Goal: Check status: Check status

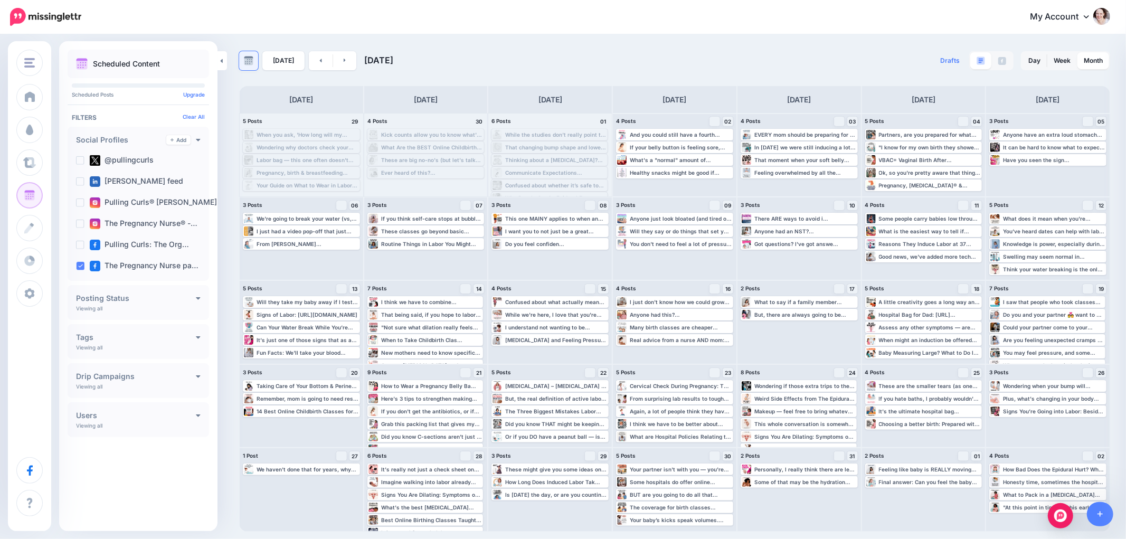
click at [250, 61] on img at bounding box center [249, 61] width 10 height 10
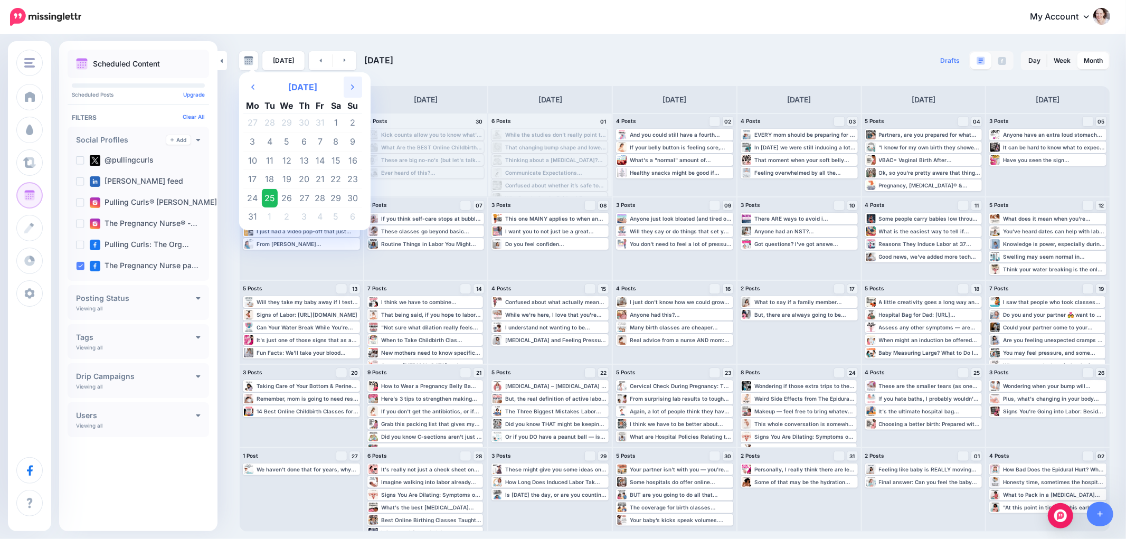
click at [352, 86] on icon at bounding box center [352, 86] width 3 height 5
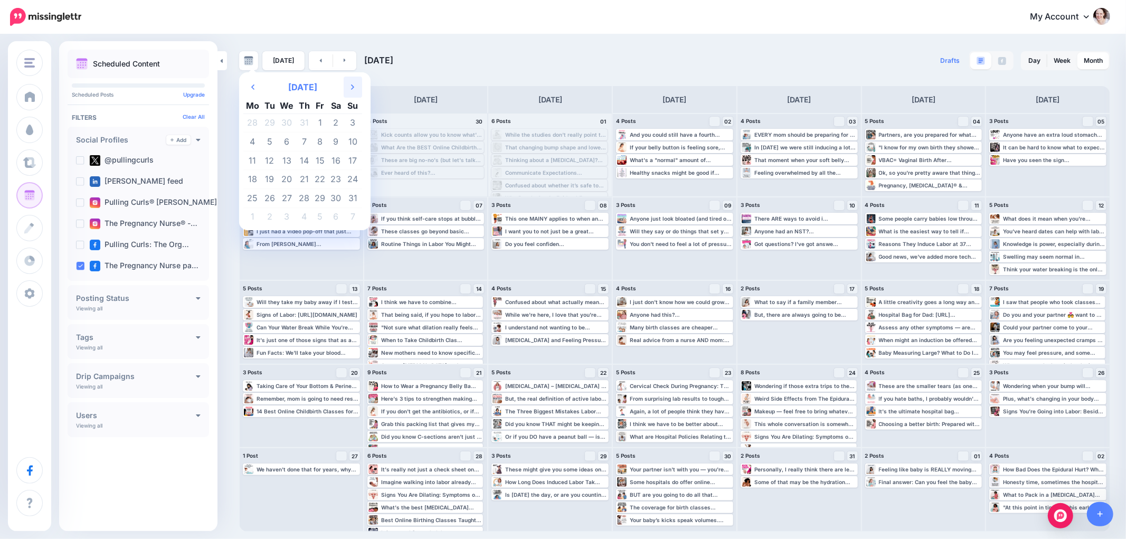
click at [352, 86] on icon at bounding box center [352, 86] width 3 height 5
click at [252, 122] on td "1" at bounding box center [252, 122] width 18 height 19
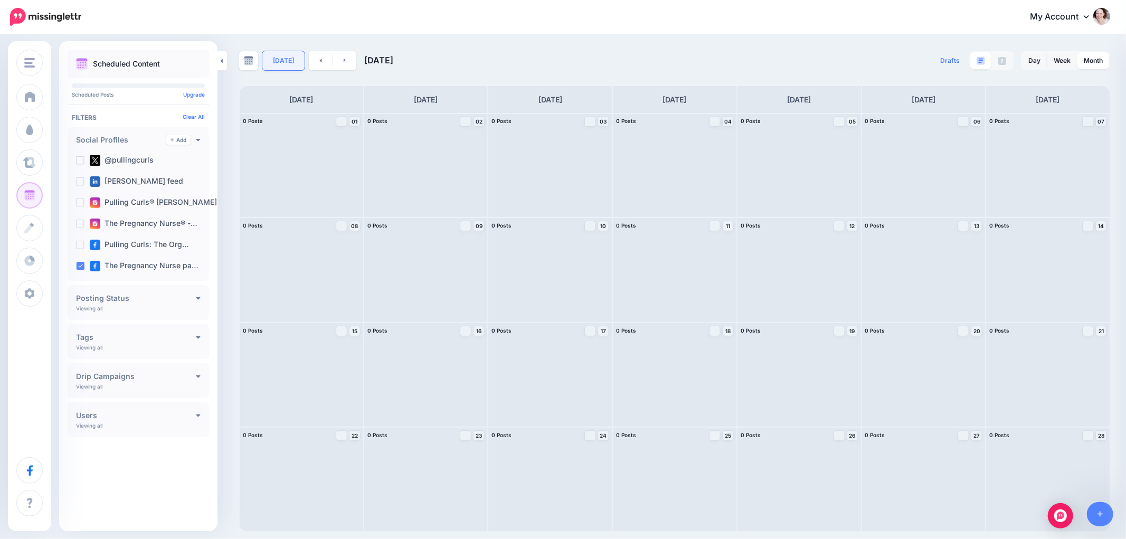
click at [278, 56] on link "[DATE]" at bounding box center [283, 60] width 42 height 19
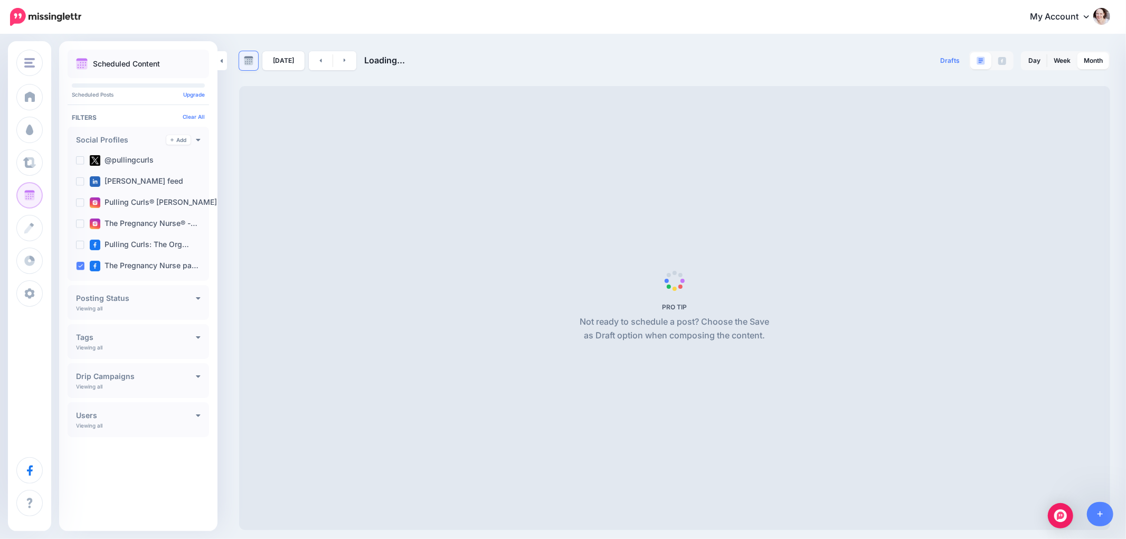
click at [250, 58] on img at bounding box center [249, 61] width 10 height 10
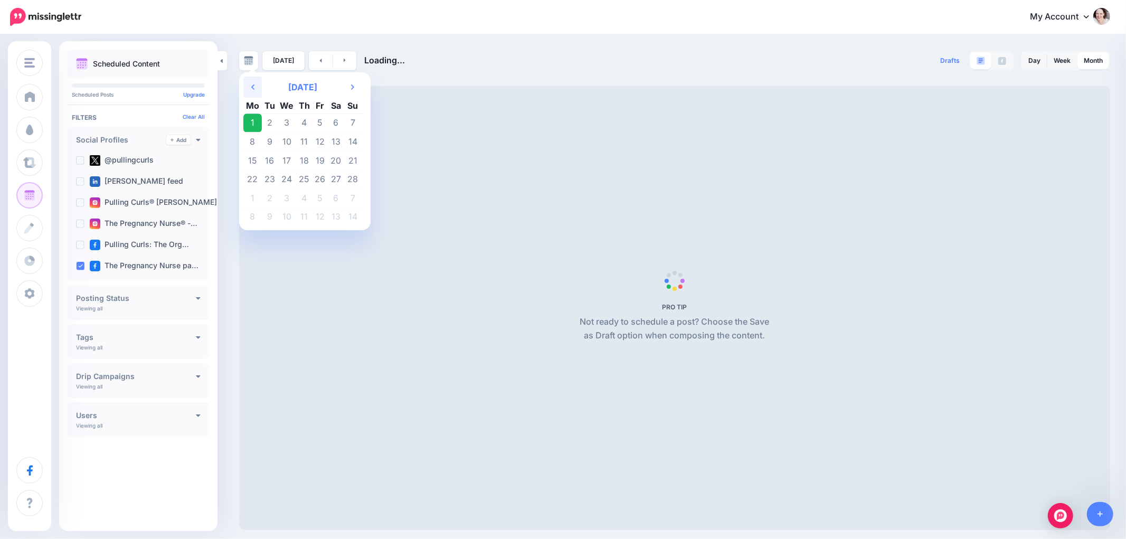
click at [247, 90] on th "Previous Month" at bounding box center [252, 87] width 18 height 21
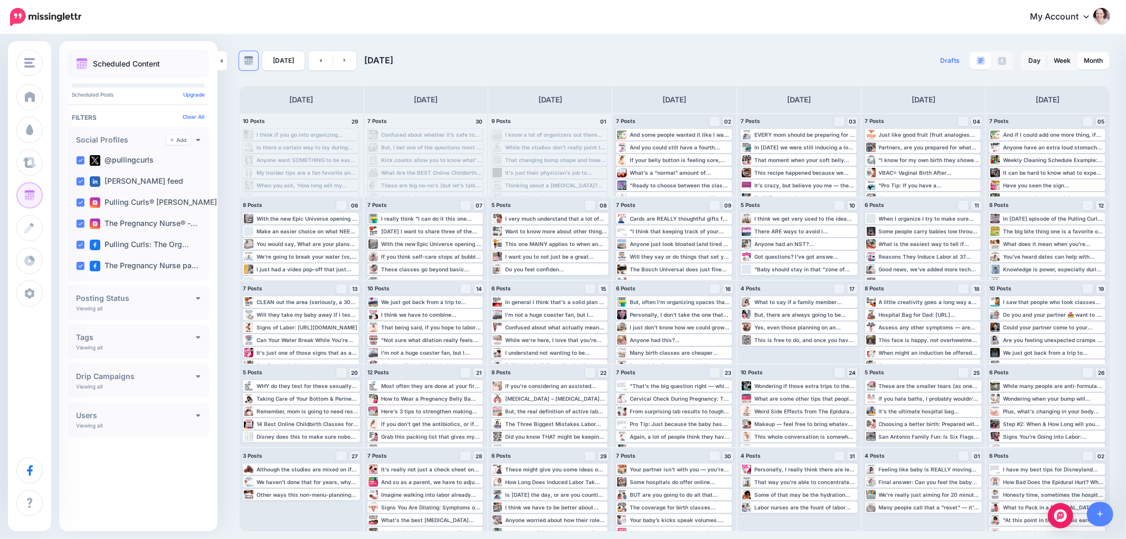
click at [248, 64] on img at bounding box center [249, 61] width 10 height 10
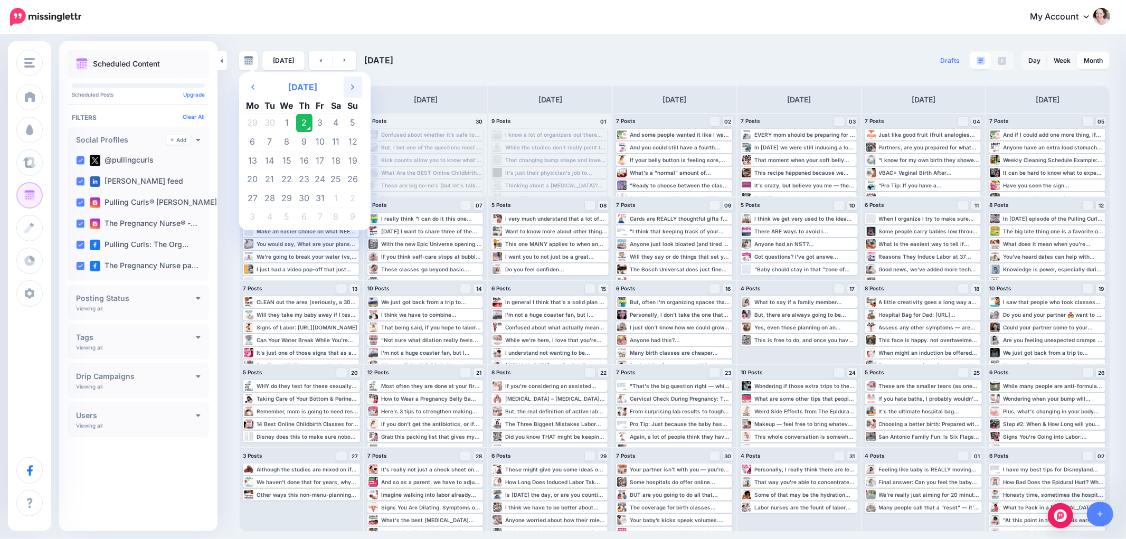
click at [349, 84] on th "Next Month" at bounding box center [353, 87] width 18 height 21
click at [349, 85] on th "Next Month" at bounding box center [353, 87] width 18 height 21
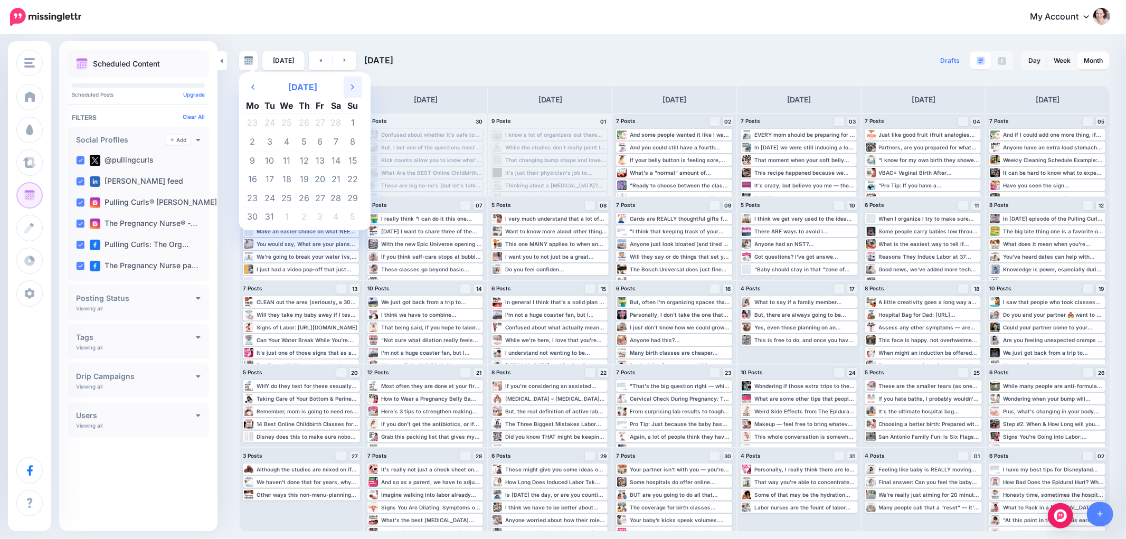
click at [349, 85] on th "Next Month" at bounding box center [353, 87] width 18 height 21
click at [283, 119] on td "1" at bounding box center [287, 122] width 19 height 19
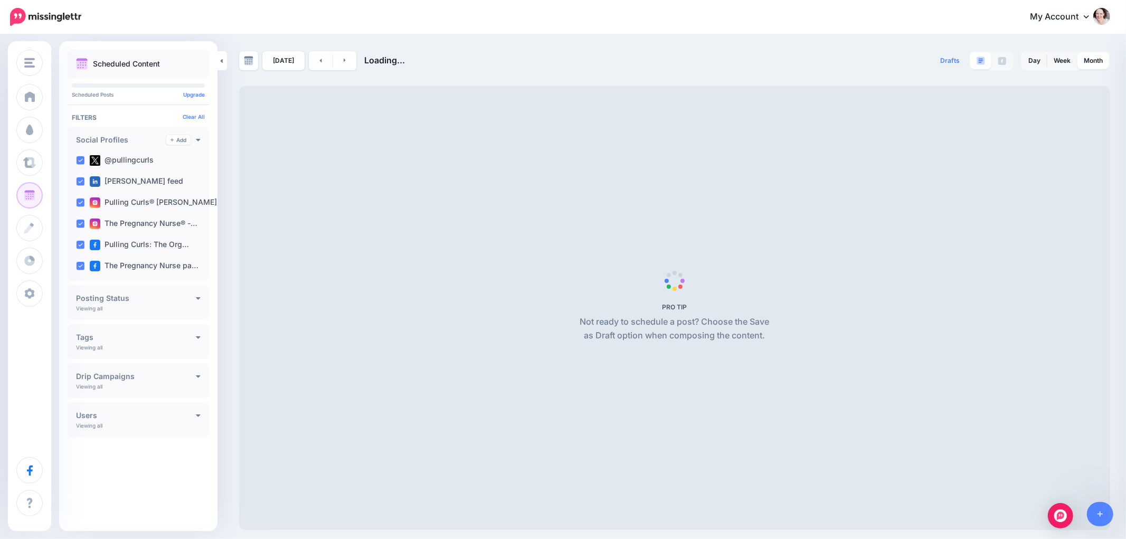
click at [541, 59] on div "[DATE] Loading..." at bounding box center [457, 60] width 436 height 19
click at [80, 160] on ins at bounding box center [80, 160] width 8 height 8
click at [81, 183] on ins at bounding box center [80, 181] width 8 height 8
click at [79, 203] on ins at bounding box center [80, 202] width 8 height 8
click at [79, 226] on ins at bounding box center [80, 224] width 8 height 8
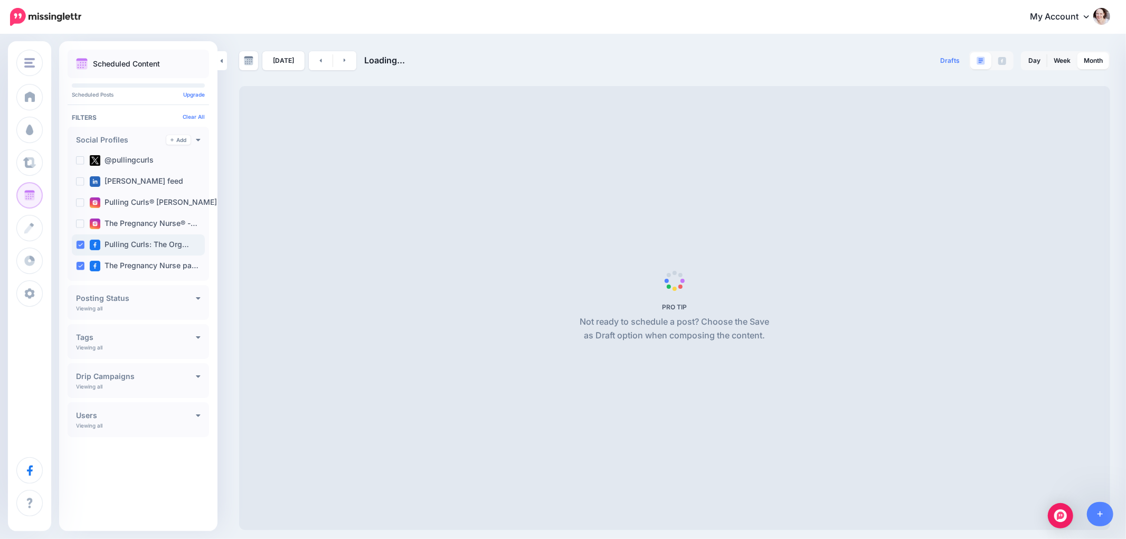
click at [77, 245] on ins at bounding box center [80, 245] width 8 height 8
